Goal: Task Accomplishment & Management: Manage account settings

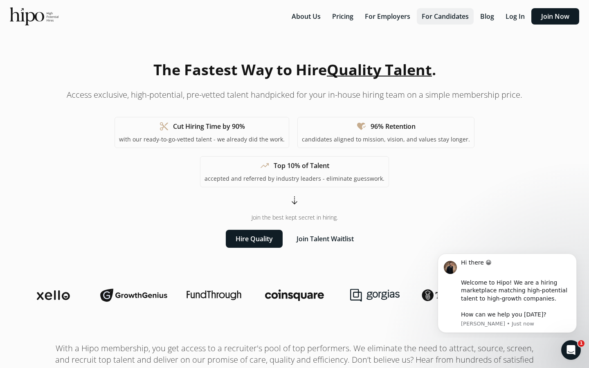
click at [447, 13] on button "For Candidates" at bounding box center [445, 16] width 57 height 16
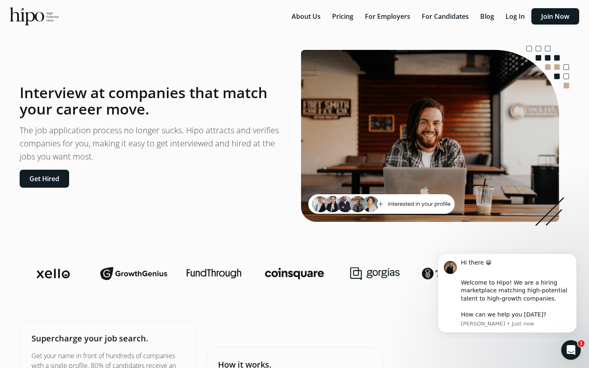
drag, startPoint x: 198, startPoint y: 133, endPoint x: 225, endPoint y: 162, distance: 40.3
click at [225, 162] on p "The job application process no longer sucks. Hipo attracts and verifies compani…" at bounding box center [154, 143] width 268 height 39
click at [225, 189] on section "Interview at companies that match your career move. The job application process…" at bounding box center [294, 136] width 569 height 180
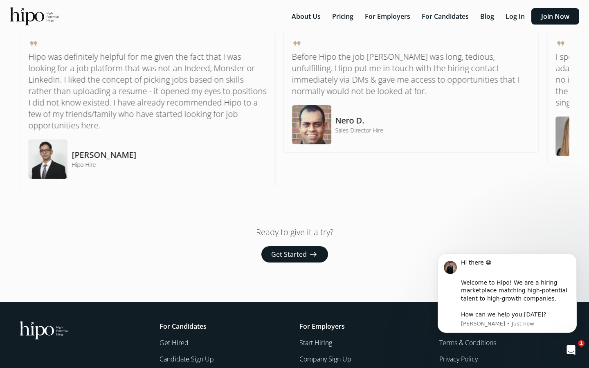
scroll to position [644, 0]
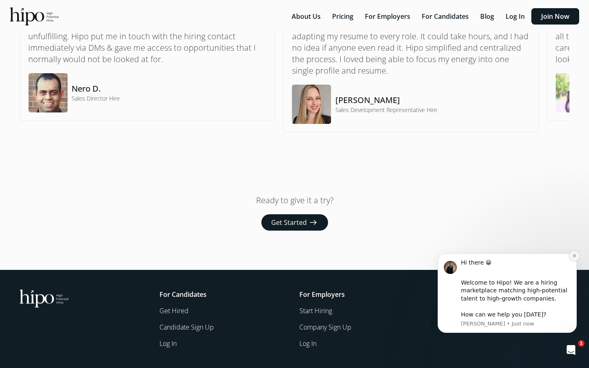
click at [573, 255] on icon "Dismiss notification" at bounding box center [574, 256] width 4 height 4
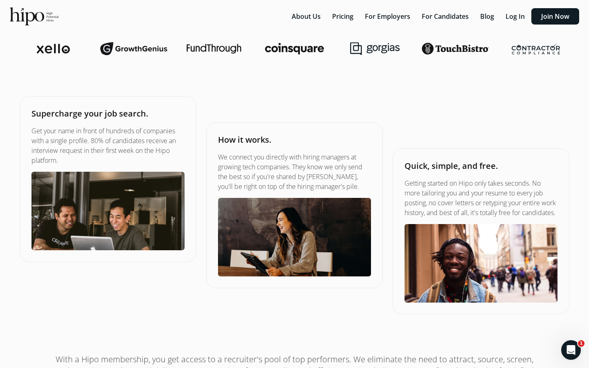
scroll to position [0, 0]
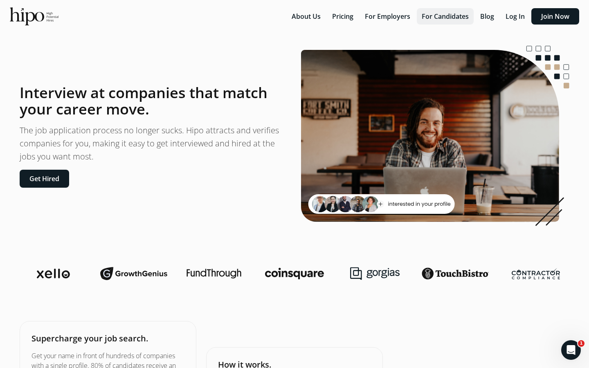
click at [440, 19] on button "For Candidates" at bounding box center [445, 16] width 57 height 16
click at [509, 17] on button "Log In" at bounding box center [515, 16] width 29 height 16
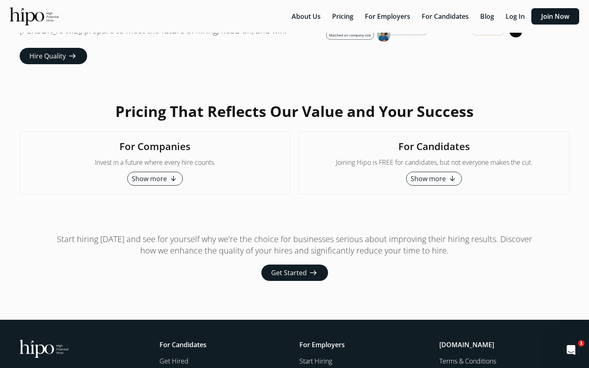
scroll to position [2072, 0]
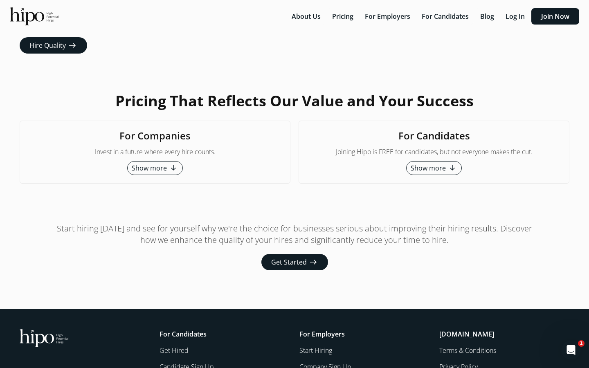
click at [439, 163] on span "Show more" at bounding box center [428, 168] width 35 height 10
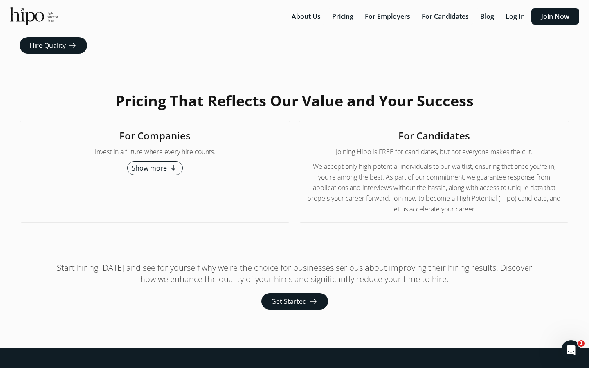
drag, startPoint x: 346, startPoint y: 129, endPoint x: 438, endPoint y: 180, distance: 106.2
click at [439, 180] on div "For Candidates Joining Hipo is FREE for candidates, but not everyone makes the …" at bounding box center [434, 172] width 271 height 102
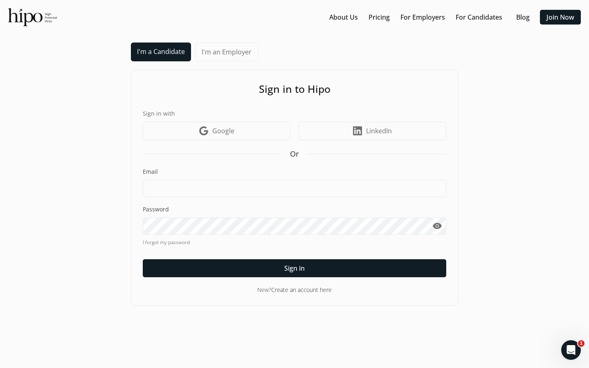
click at [87, 211] on div "I'm a Candidate I'm an Employer Sign in to Hipo Sign in with Google icon Google…" at bounding box center [294, 174] width 573 height 263
click at [72, 202] on div "I'm a Candidate I'm an Employer Sign in to Hipo Sign in with Google icon Google…" at bounding box center [294, 174] width 573 height 263
click at [349, 15] on link "About Us" at bounding box center [343, 17] width 29 height 10
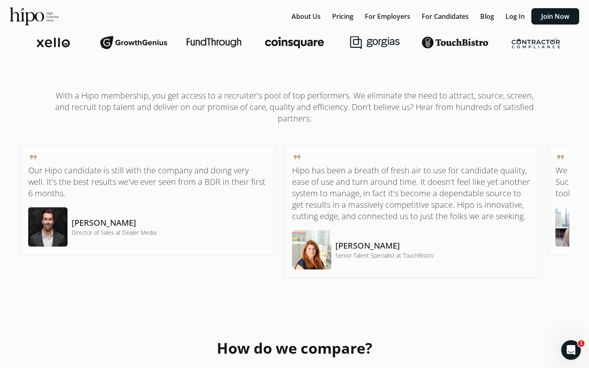
scroll to position [166, 0]
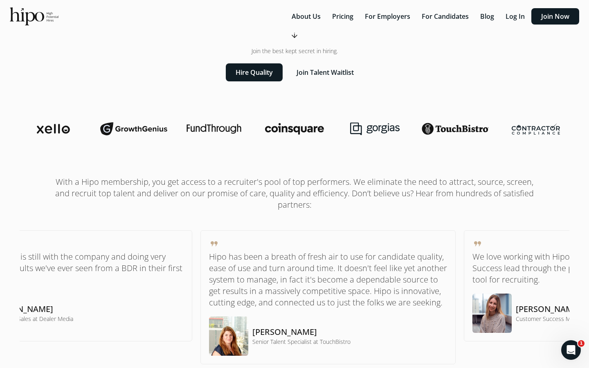
drag, startPoint x: 561, startPoint y: 248, endPoint x: 390, endPoint y: 260, distance: 171.8
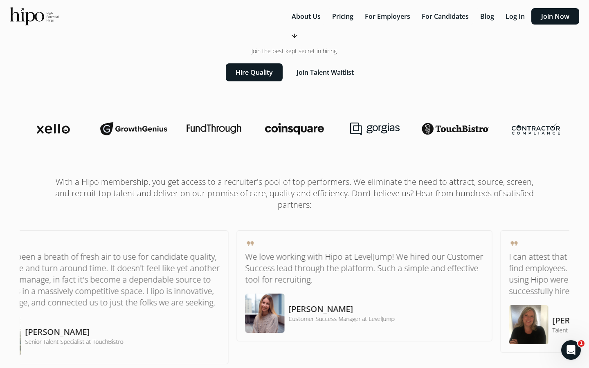
drag, startPoint x: 401, startPoint y: 261, endPoint x: 22, endPoint y: 262, distance: 379.6
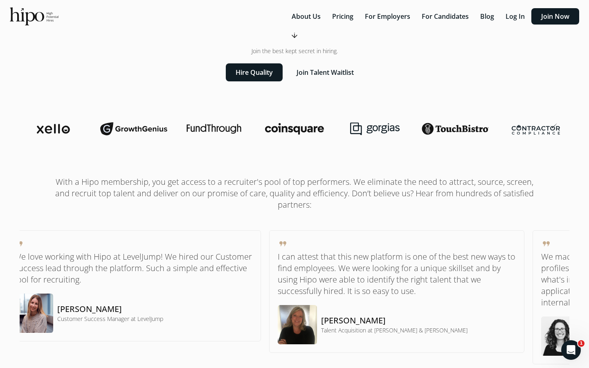
drag, startPoint x: 473, startPoint y: 229, endPoint x: 120, endPoint y: 232, distance: 353.0
click at [278, 251] on p "I can attest that this new platform is one of the best new ways to find employe…" at bounding box center [397, 274] width 238 height 46
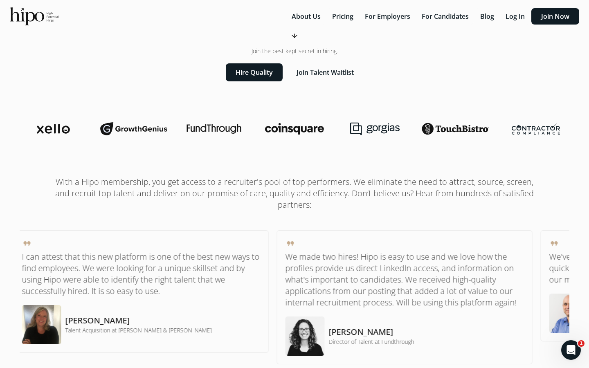
drag, startPoint x: 311, startPoint y: 249, endPoint x: -219, endPoint y: 240, distance: 530.2
click at [0, 202] on html "error We can't find the internet Attempting to reconnect refresh close error So…" at bounding box center [294, 18] width 589 height 368
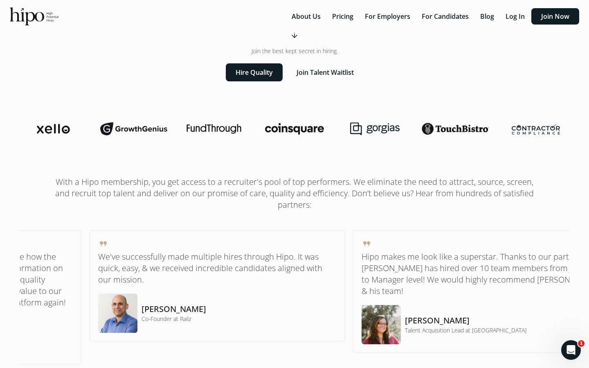
drag, startPoint x: 470, startPoint y: 251, endPoint x: -11, endPoint y: 235, distance: 481.3
click at [0, 202] on html "error We can't find the internet Attempting to reconnect refresh close error So…" at bounding box center [294, 18] width 589 height 368
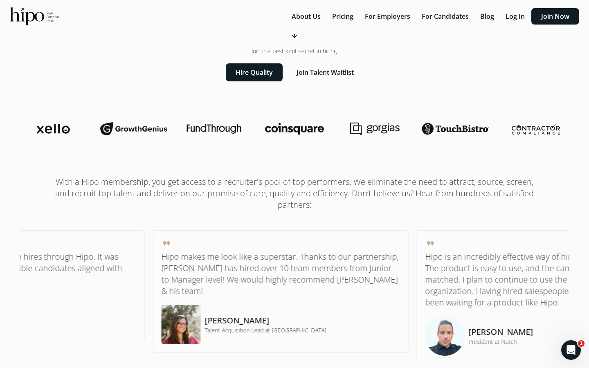
drag, startPoint x: 497, startPoint y: 251, endPoint x: 213, endPoint y: 251, distance: 283.9
click at [213, 251] on div "format_quote [PERSON_NAME] makes me look like a superstar. Thanks to our partne…" at bounding box center [281, 292] width 238 height 106
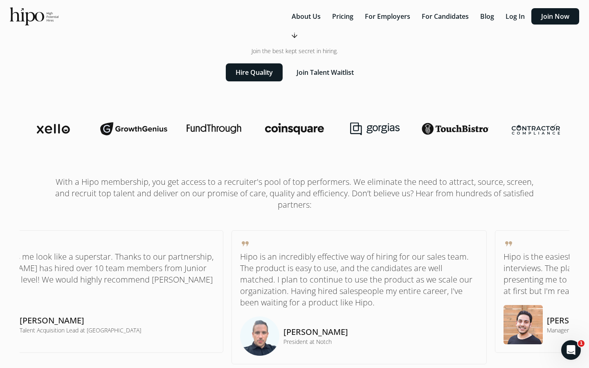
drag, startPoint x: 488, startPoint y: 269, endPoint x: 98, endPoint y: 258, distance: 390.4
click at [240, 258] on p "Hipo is an incredibly effective way of hiring for our sales team. The product i…" at bounding box center [359, 279] width 238 height 57
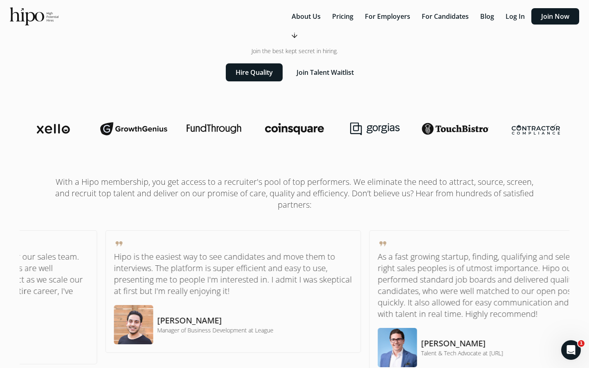
drag, startPoint x: 501, startPoint y: 251, endPoint x: 128, endPoint y: 260, distance: 374.0
click at [130, 258] on div "format_quote [PERSON_NAME] is the easiest way to see candidates and move them t…" at bounding box center [233, 292] width 238 height 106
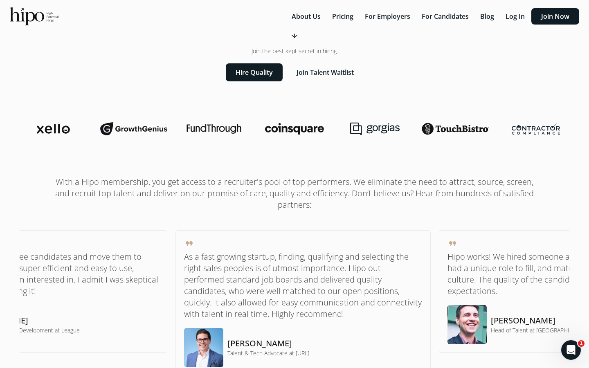
drag, startPoint x: 380, startPoint y: 276, endPoint x: -8, endPoint y: 239, distance: 389.5
click at [0, 202] on html "error We can't find the internet Attempting to reconnect refresh close error So…" at bounding box center [294, 18] width 589 height 368
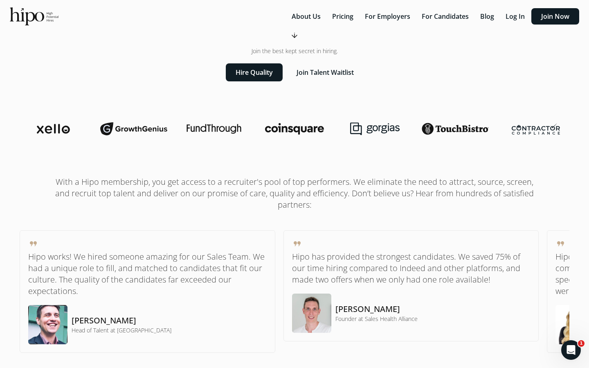
drag, startPoint x: 360, startPoint y: 241, endPoint x: -133, endPoint y: 216, distance: 493.5
click at [0, 202] on html "error We can't find the internet Attempting to reconnect refresh close error So…" at bounding box center [294, 18] width 589 height 368
drag, startPoint x: 523, startPoint y: 247, endPoint x: 122, endPoint y: 270, distance: 401.5
click at [292, 269] on div "format_quote Hipo has provided the strongest candidates. We saved 75% of our ti…" at bounding box center [411, 286] width 238 height 94
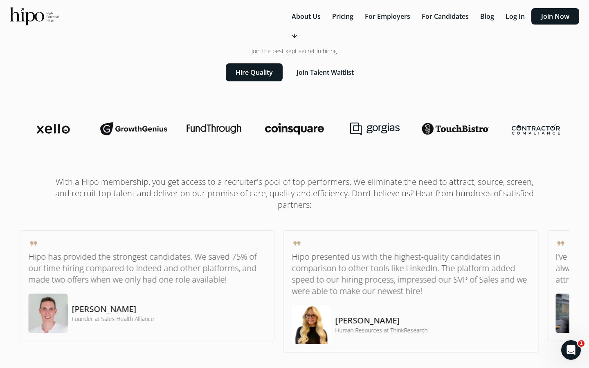
drag, startPoint x: 404, startPoint y: 283, endPoint x: -66, endPoint y: 255, distance: 470.8
click at [0, 202] on html "error We can't find the internet Attempting to reconnect refresh close error So…" at bounding box center [294, 18] width 589 height 368
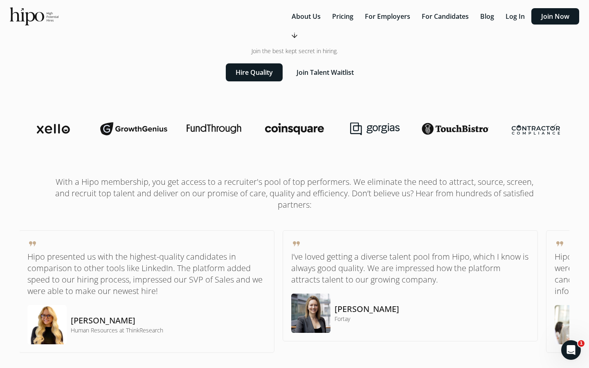
drag, startPoint x: 501, startPoint y: 238, endPoint x: 121, endPoint y: 252, distance: 379.9
click at [291, 251] on div "format_quote I’ve loved getting a diverse talent pool from Hipo, which I know i…" at bounding box center [410, 286] width 238 height 94
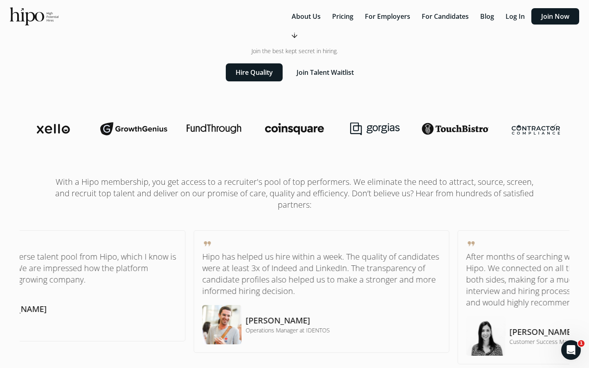
drag, startPoint x: 395, startPoint y: 274, endPoint x: -36, endPoint y: 248, distance: 431.1
click at [0, 202] on html "error We can't find the internet Attempting to reconnect refresh close error So…" at bounding box center [294, 18] width 589 height 368
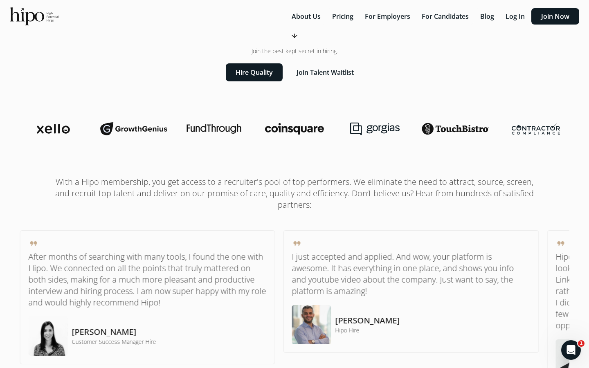
drag, startPoint x: 351, startPoint y: 249, endPoint x: -125, endPoint y: 250, distance: 475.7
click at [0, 202] on html "error We can't find the internet Attempting to reconnect refresh close error So…" at bounding box center [294, 18] width 589 height 368
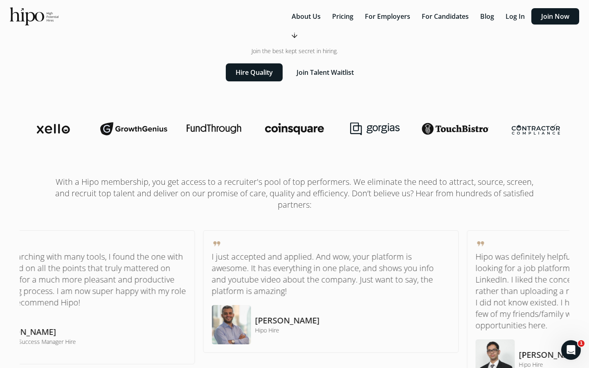
drag, startPoint x: 451, startPoint y: 248, endPoint x: 65, endPoint y: 269, distance: 385.9
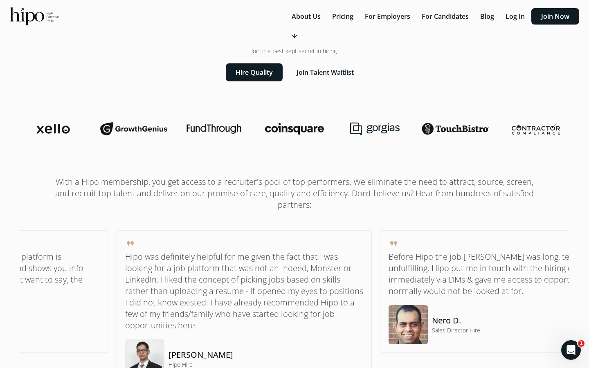
drag, startPoint x: 387, startPoint y: 276, endPoint x: -63, endPoint y: 288, distance: 449.7
click at [0, 202] on html "error We can't find the internet Attempting to reconnect refresh close error So…" at bounding box center [294, 18] width 589 height 368
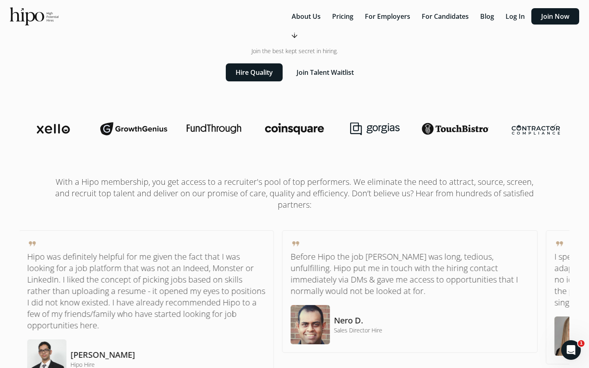
drag, startPoint x: 506, startPoint y: 302, endPoint x: -20, endPoint y: 313, distance: 525.3
click at [0, 202] on html "error We can't find the internet Attempting to reconnect refresh close error So…" at bounding box center [294, 18] width 589 height 368
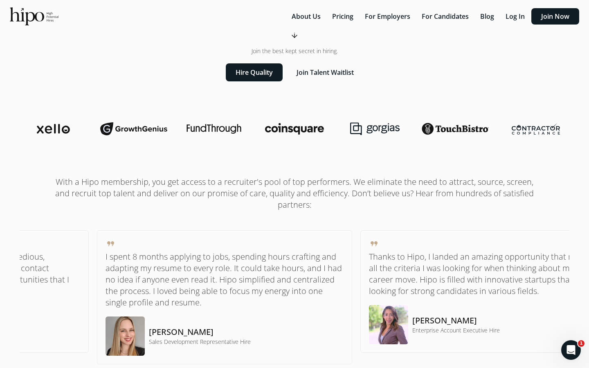
drag, startPoint x: 508, startPoint y: 245, endPoint x: 95, endPoint y: 286, distance: 415.1
click at [98, 283] on div "format_quote I spent 8 months applying to jobs, spending hours crafting and ada…" at bounding box center [225, 297] width 256 height 134
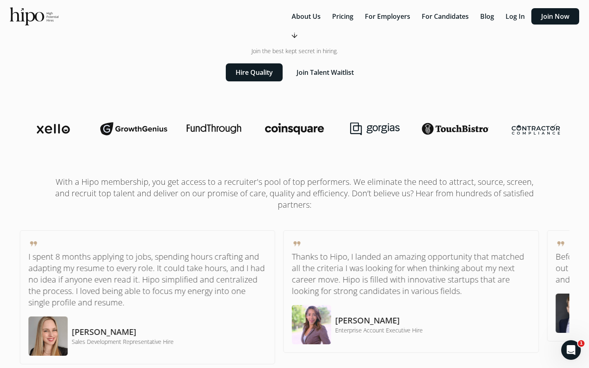
drag, startPoint x: 349, startPoint y: 288, endPoint x: -142, endPoint y: 277, distance: 491.8
click at [0, 202] on html "error We can't find the internet Attempting to reconnect refresh close error So…" at bounding box center [294, 18] width 589 height 368
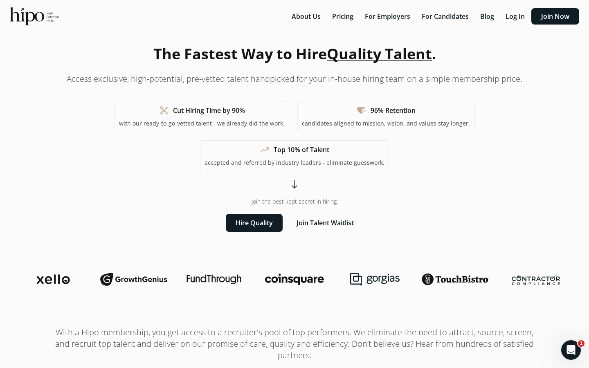
scroll to position [0, 0]
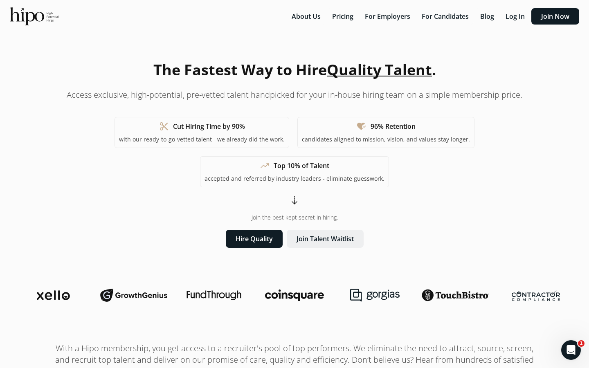
click at [312, 230] on button "Join Talent Waitlist" at bounding box center [325, 239] width 77 height 18
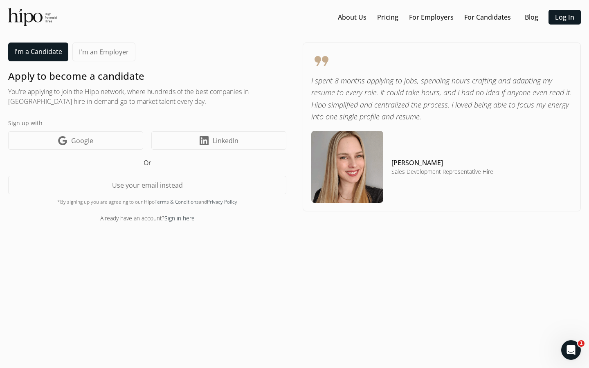
click at [173, 220] on link "Sign in here" at bounding box center [179, 218] width 30 height 8
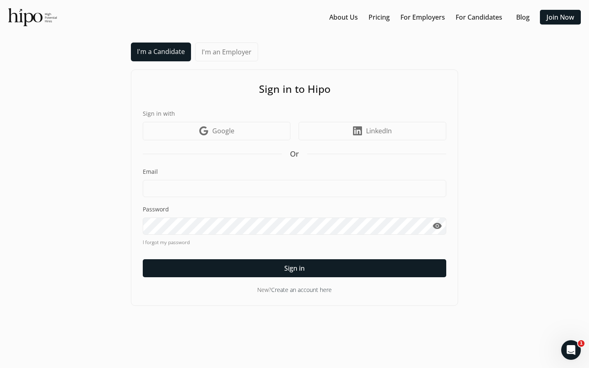
click at [161, 241] on link "I forgot my password" at bounding box center [295, 242] width 304 height 7
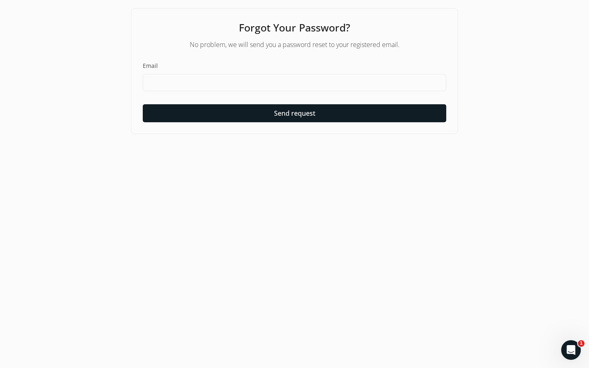
click at [176, 70] on div "Email" at bounding box center [295, 76] width 304 height 29
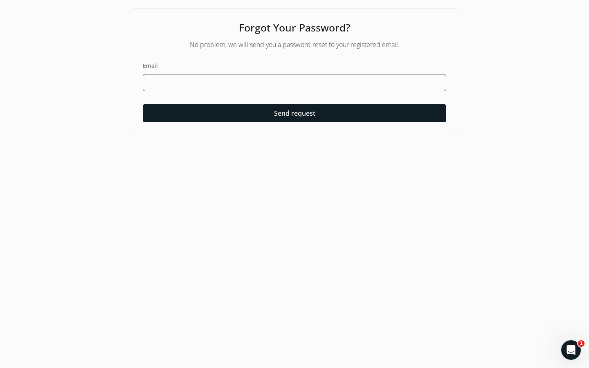
click at [158, 84] on input at bounding box center [295, 82] width 304 height 17
type input "awr5067"
